Goal: Task Accomplishment & Management: Complete application form

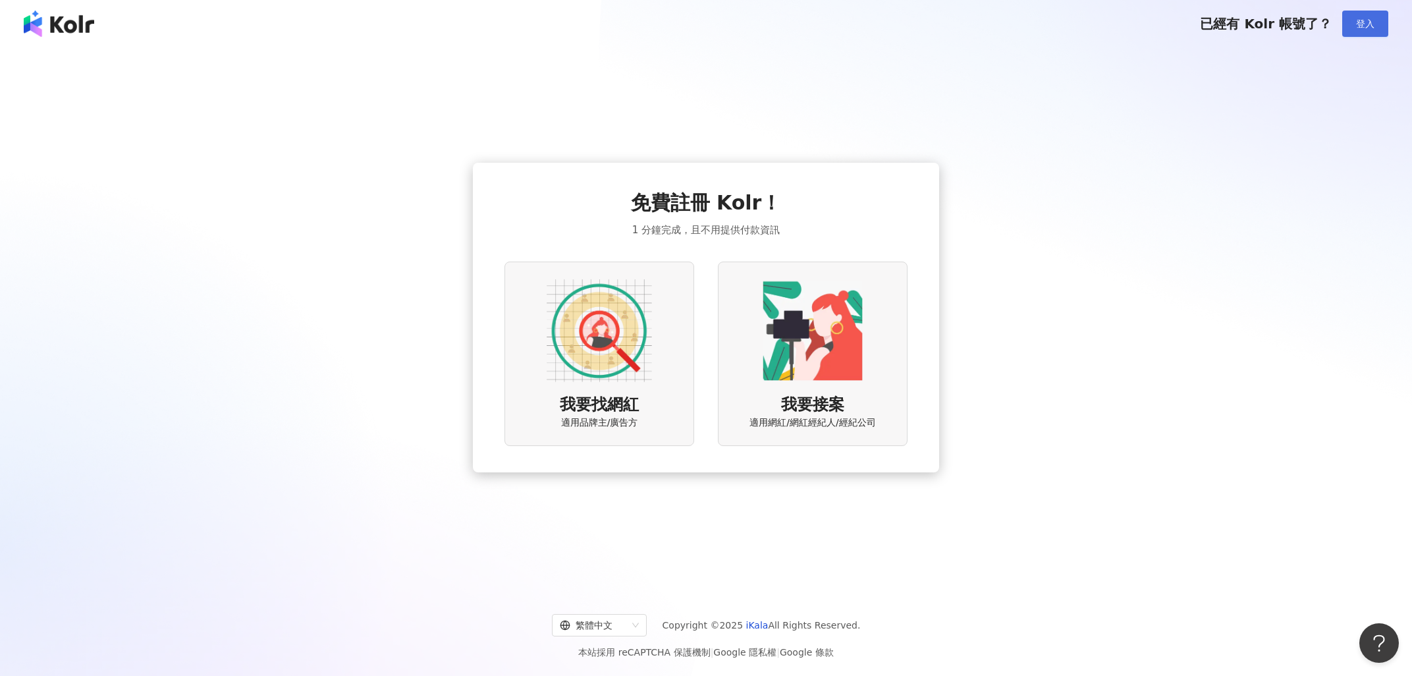
click at [1361, 26] on span "登入" at bounding box center [1365, 23] width 18 height 11
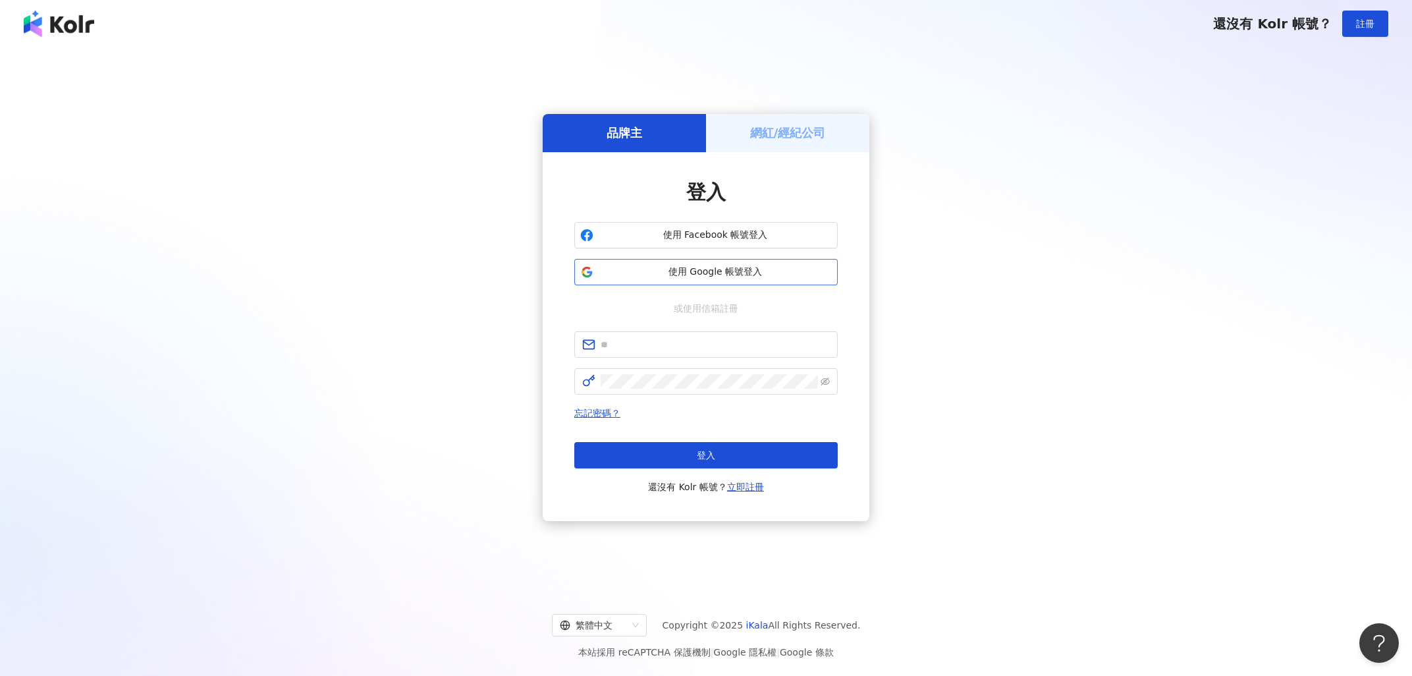
click at [736, 280] on button "使用 Google 帳號登入" at bounding box center [705, 272] width 263 height 26
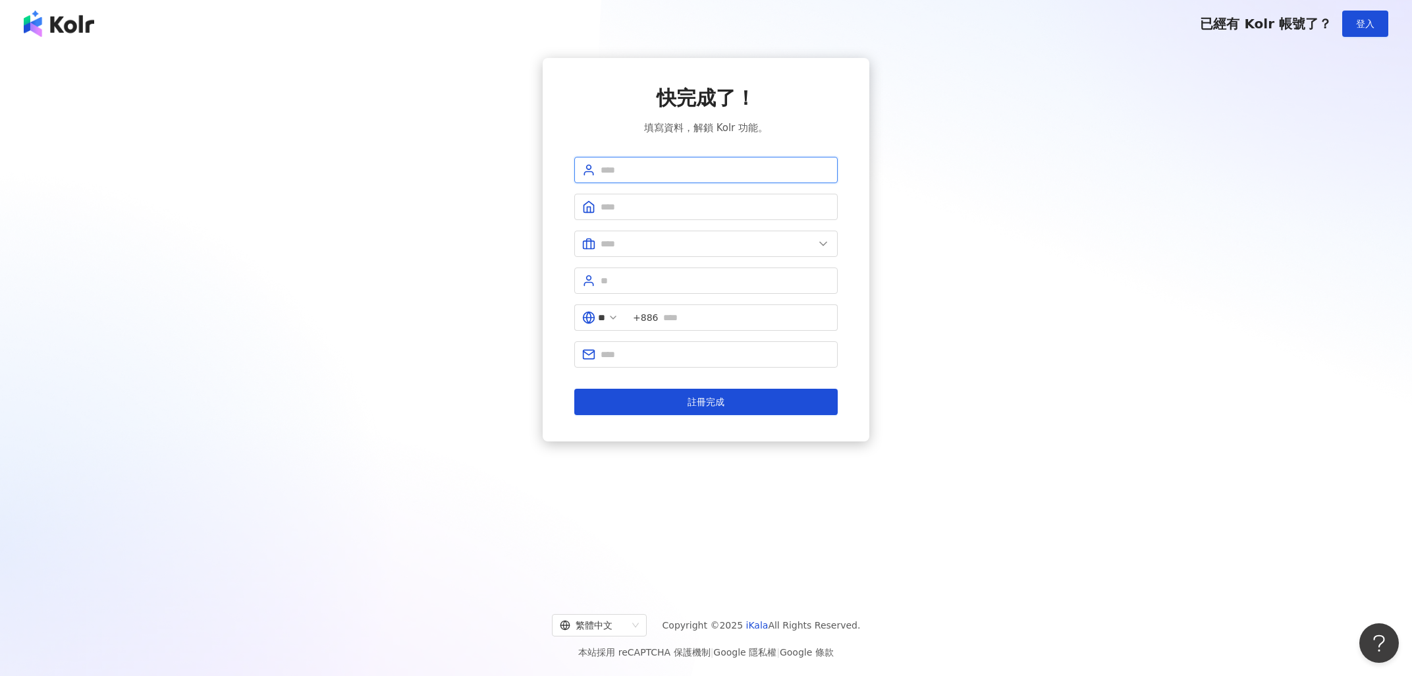
click at [743, 173] on input "text" at bounding box center [715, 170] width 229 height 14
